Goal: Task Accomplishment & Management: Complete application form

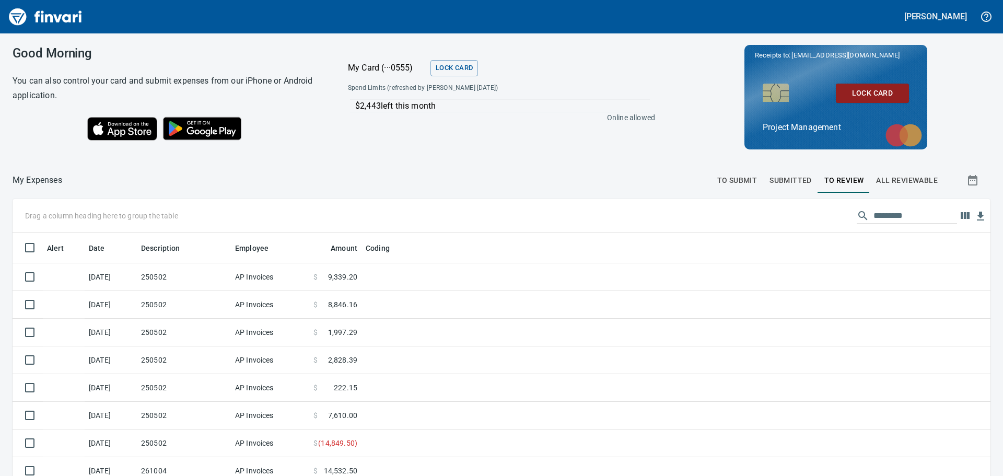
click at [733, 178] on span "To Submit" at bounding box center [737, 180] width 40 height 13
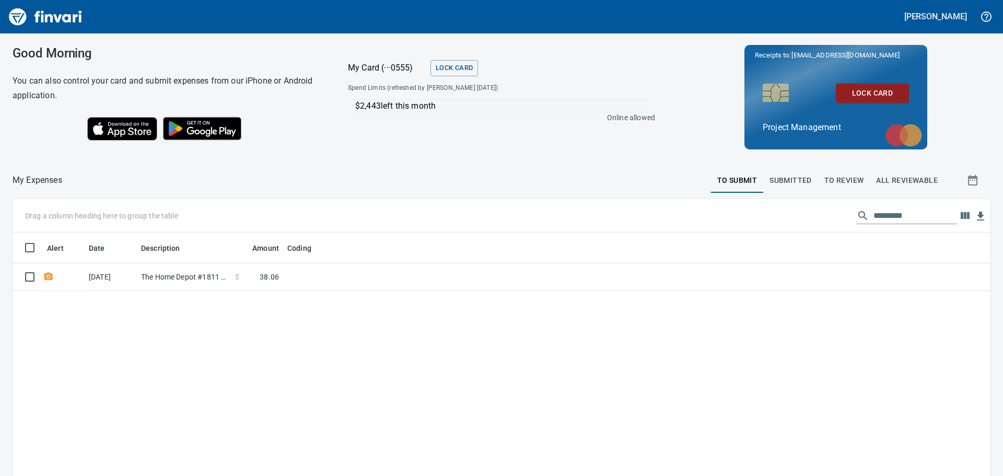
scroll to position [353, 962]
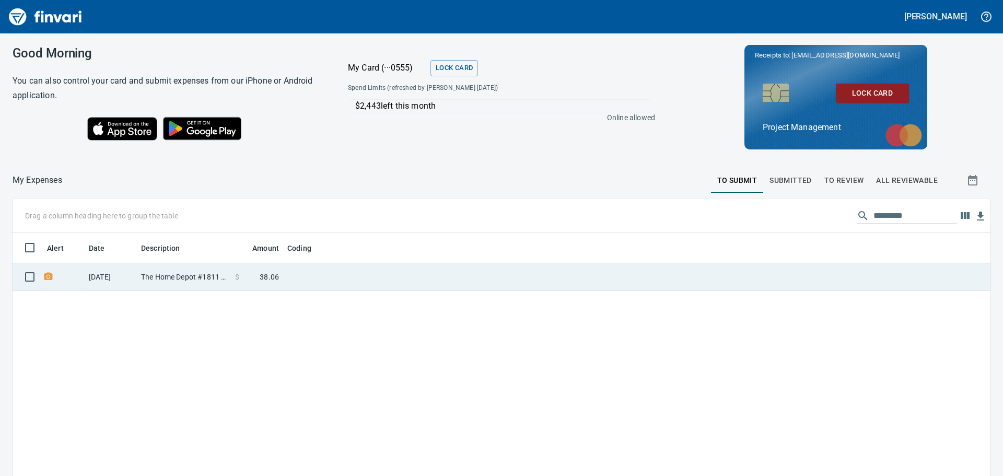
click at [410, 274] on td at bounding box center [413, 277] width 261 height 28
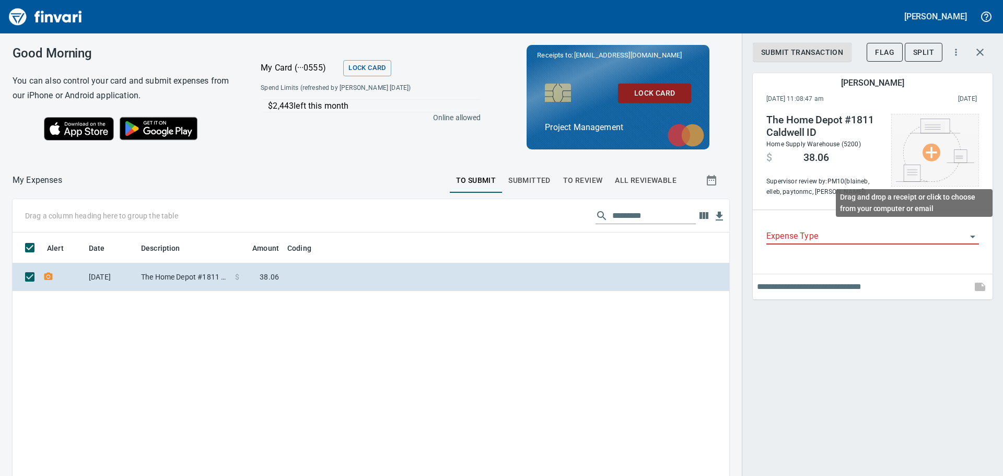
scroll to position [353, 701]
click at [932, 152] on img at bounding box center [935, 150] width 78 height 63
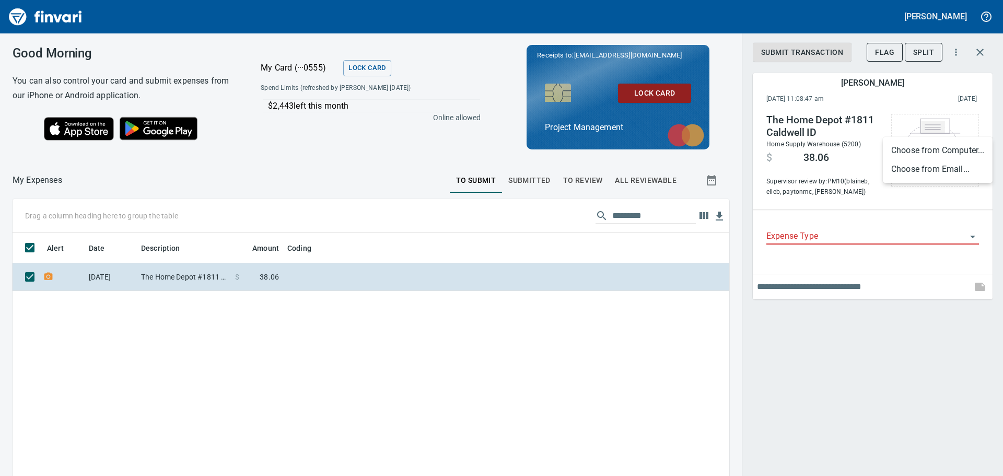
click at [929, 167] on li "Choose from Email..." at bounding box center [938, 169] width 110 height 19
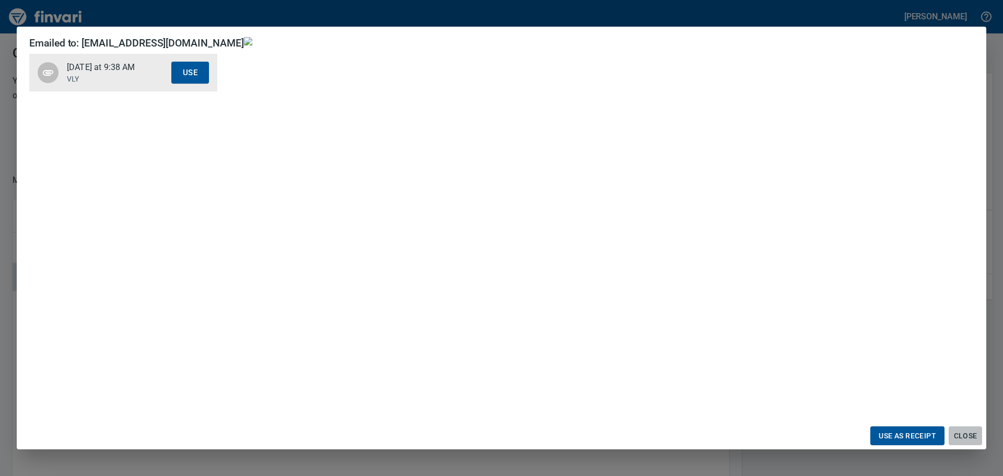
click at [961, 433] on span "Close" at bounding box center [965, 435] width 25 height 13
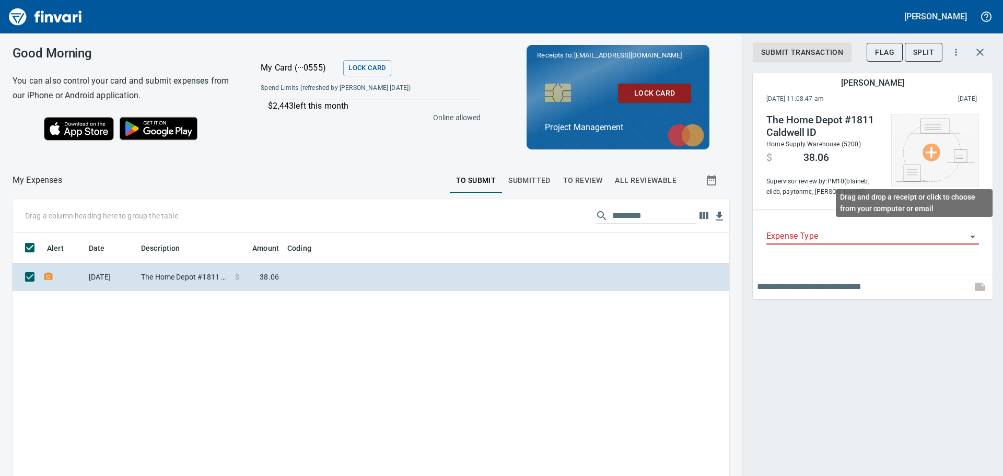
click at [934, 150] on img at bounding box center [935, 150] width 78 height 63
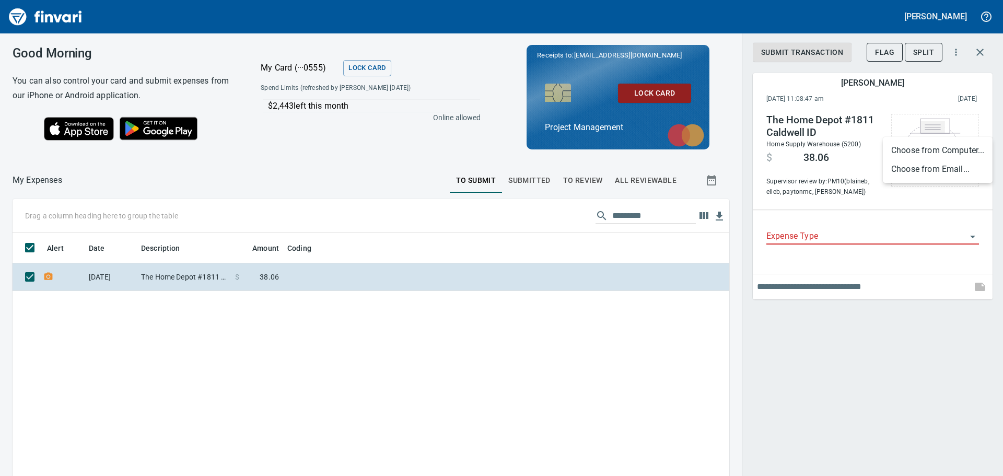
click at [588, 396] on div at bounding box center [501, 238] width 1003 height 476
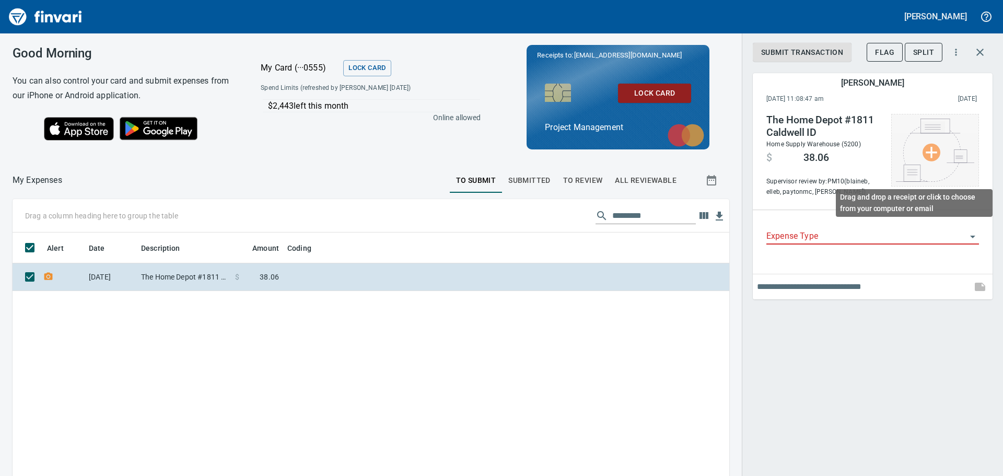
click at [932, 150] on img at bounding box center [935, 150] width 78 height 63
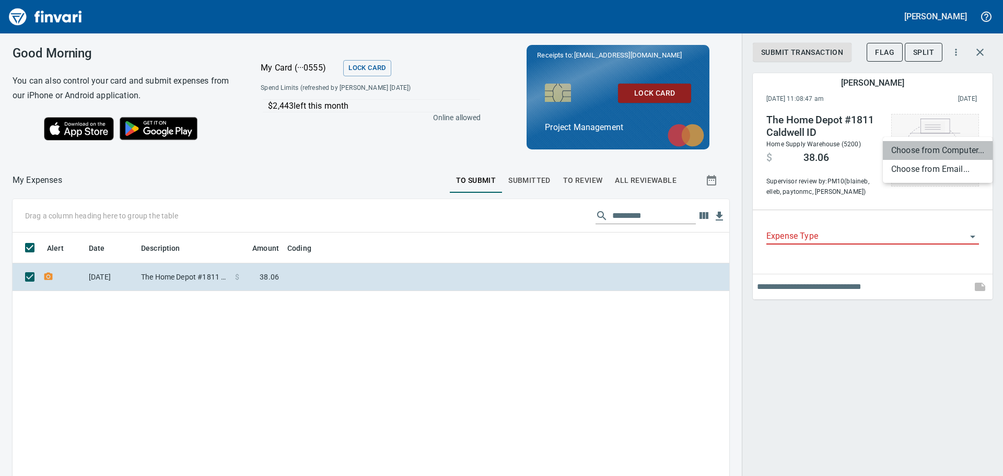
click at [932, 150] on li "Choose from Computer..." at bounding box center [938, 150] width 110 height 19
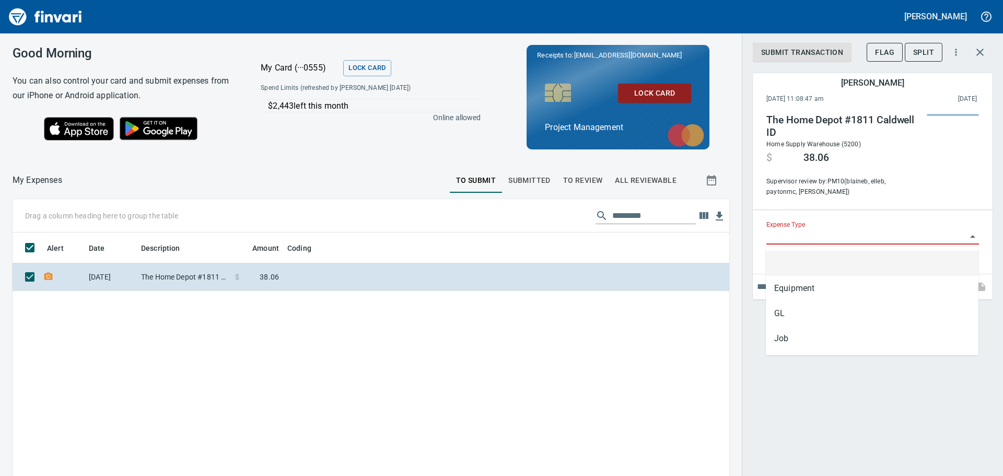
click at [829, 235] on input "Expense Type" at bounding box center [866, 236] width 200 height 15
click at [791, 341] on li "Job" at bounding box center [872, 338] width 213 height 25
type input "***"
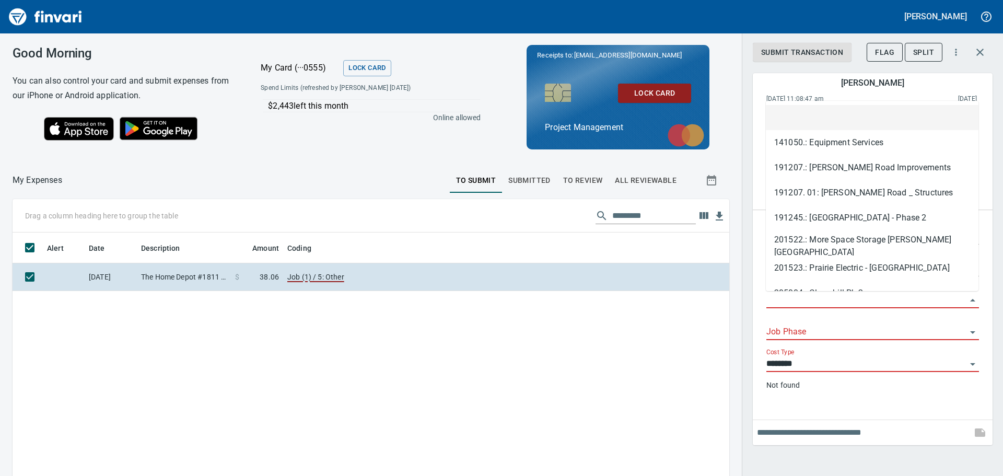
click at [800, 301] on input "Job" at bounding box center [866, 300] width 200 height 15
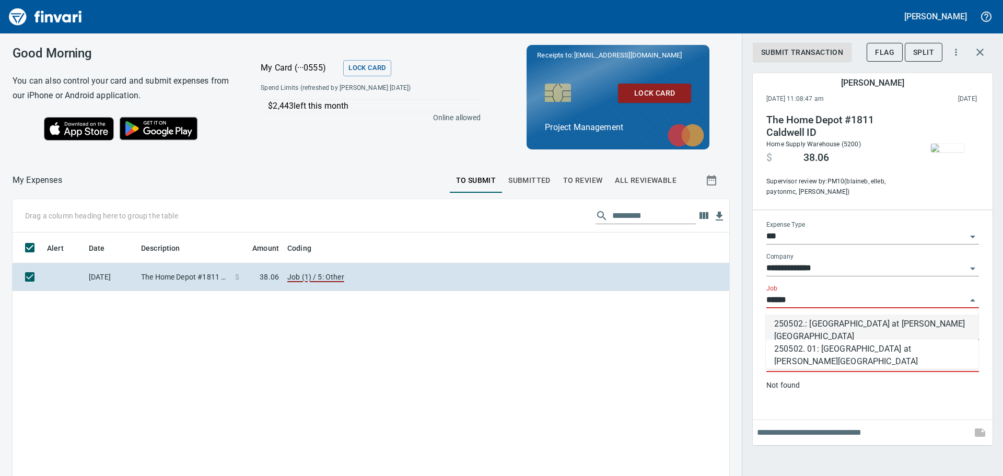
click at [823, 326] on li "250502.: [GEOGRAPHIC_DATA] at [PERSON_NAME][GEOGRAPHIC_DATA]" at bounding box center [872, 327] width 213 height 25
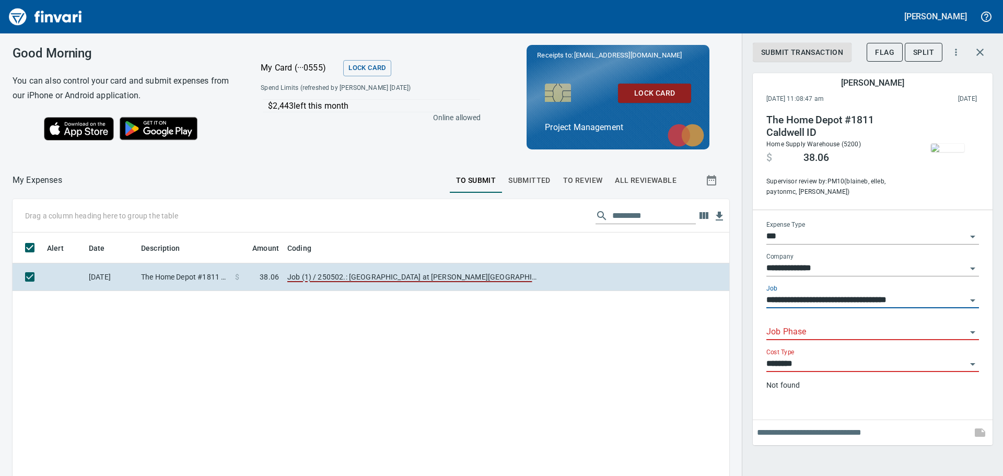
type input "**********"
click at [820, 330] on input "Job Phase" at bounding box center [866, 332] width 200 height 15
click at [847, 355] on li "14.1000.: Precast Material Change" at bounding box center [872, 358] width 213 height 25
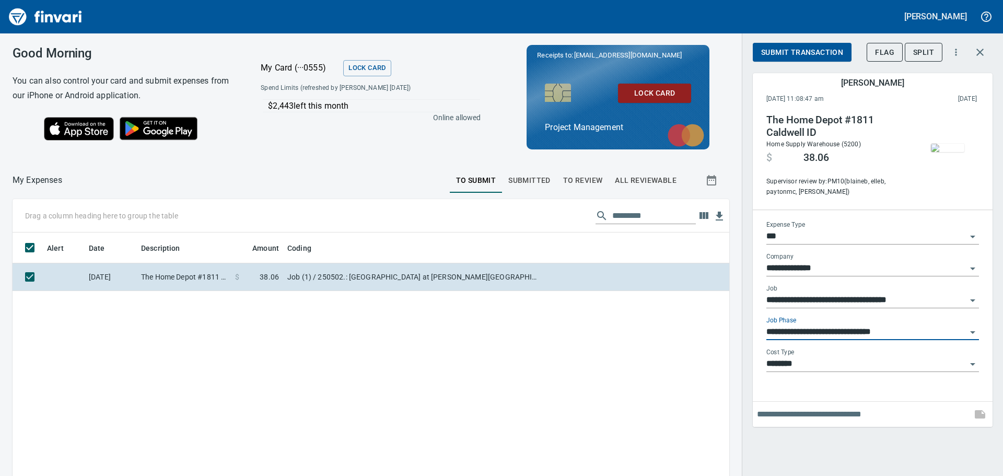
type input "**********"
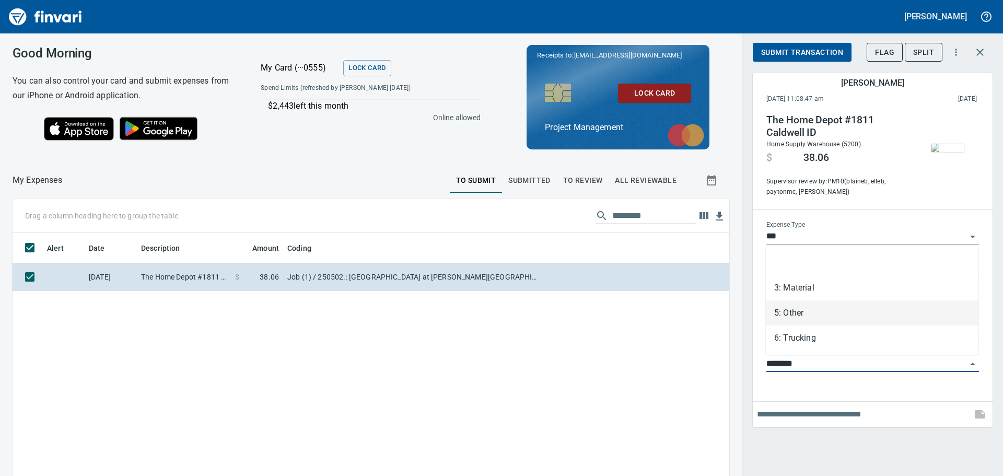
click at [827, 365] on input "********" at bounding box center [866, 364] width 200 height 15
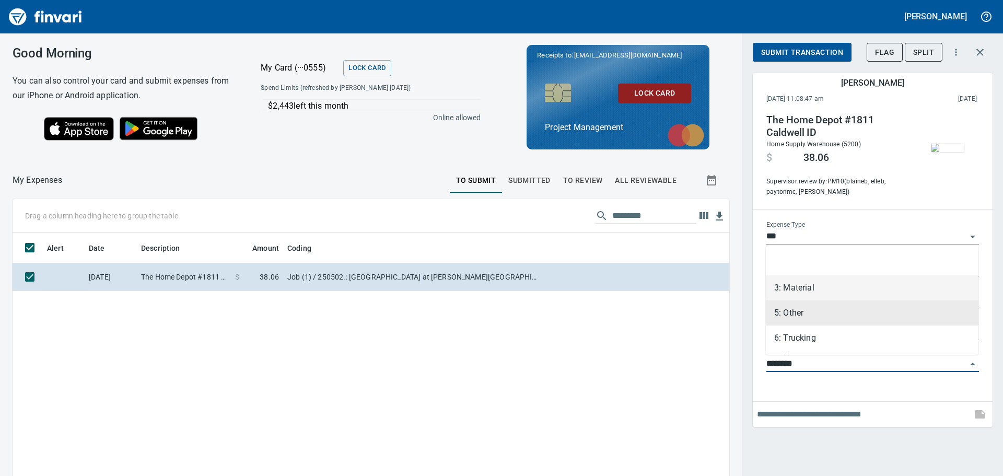
click at [816, 282] on li "3: Material" at bounding box center [872, 287] width 213 height 25
type input "**********"
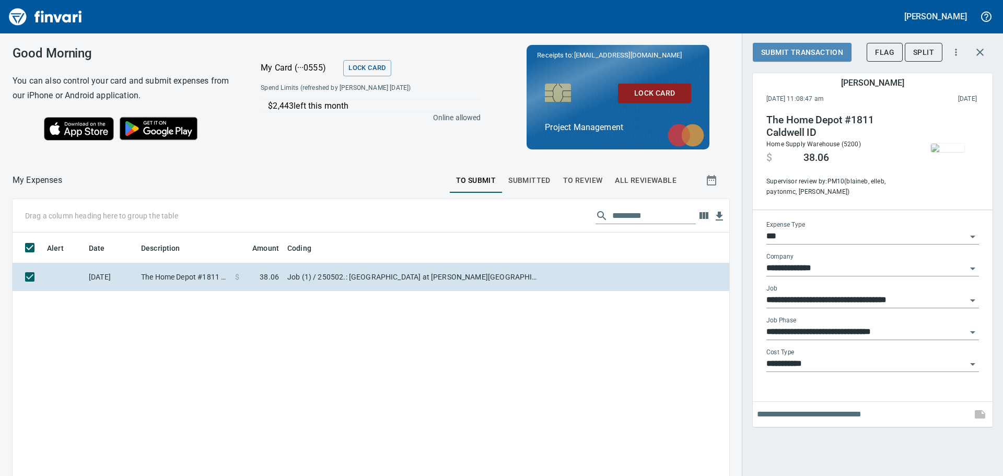
click at [800, 45] on button "Submit Transaction" at bounding box center [802, 52] width 99 height 19
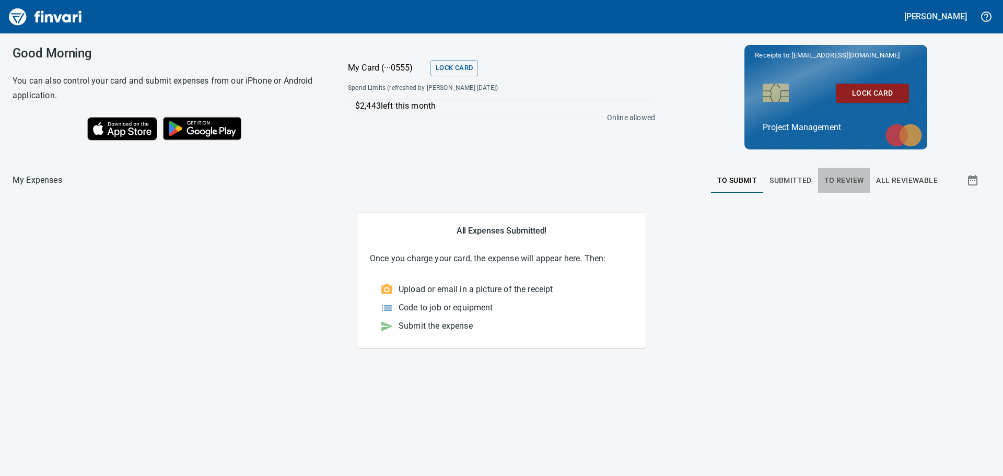
click at [842, 176] on span "To Review" at bounding box center [844, 180] width 40 height 13
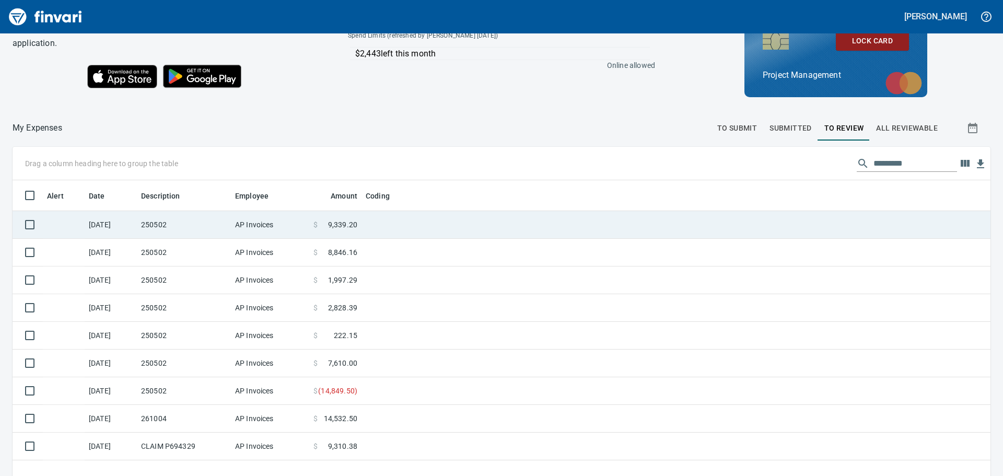
scroll to position [104, 0]
